Goal: Find specific page/section: Find specific page/section

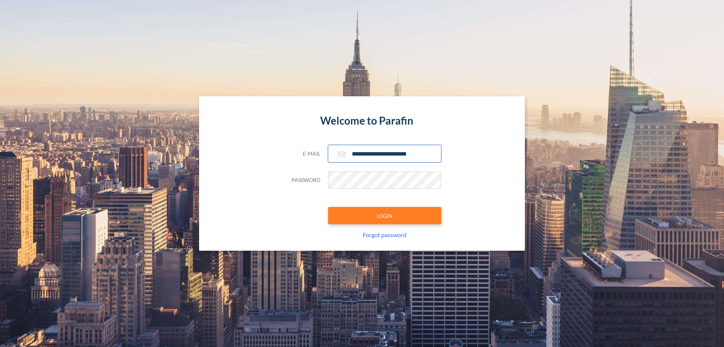
type input "**********"
click at [385, 215] on button "LOGIN" at bounding box center [384, 215] width 113 height 17
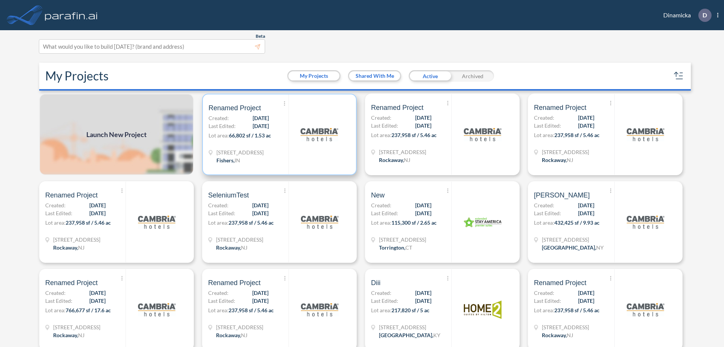
scroll to position [2, 0]
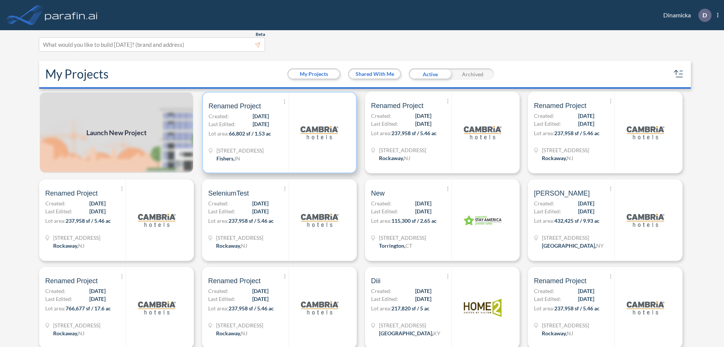
click at [278, 132] on p "Lot area: 66,802 sf / 1.53 ac" at bounding box center [249, 134] width 80 height 11
